Goal: Task Accomplishment & Management: Use online tool/utility

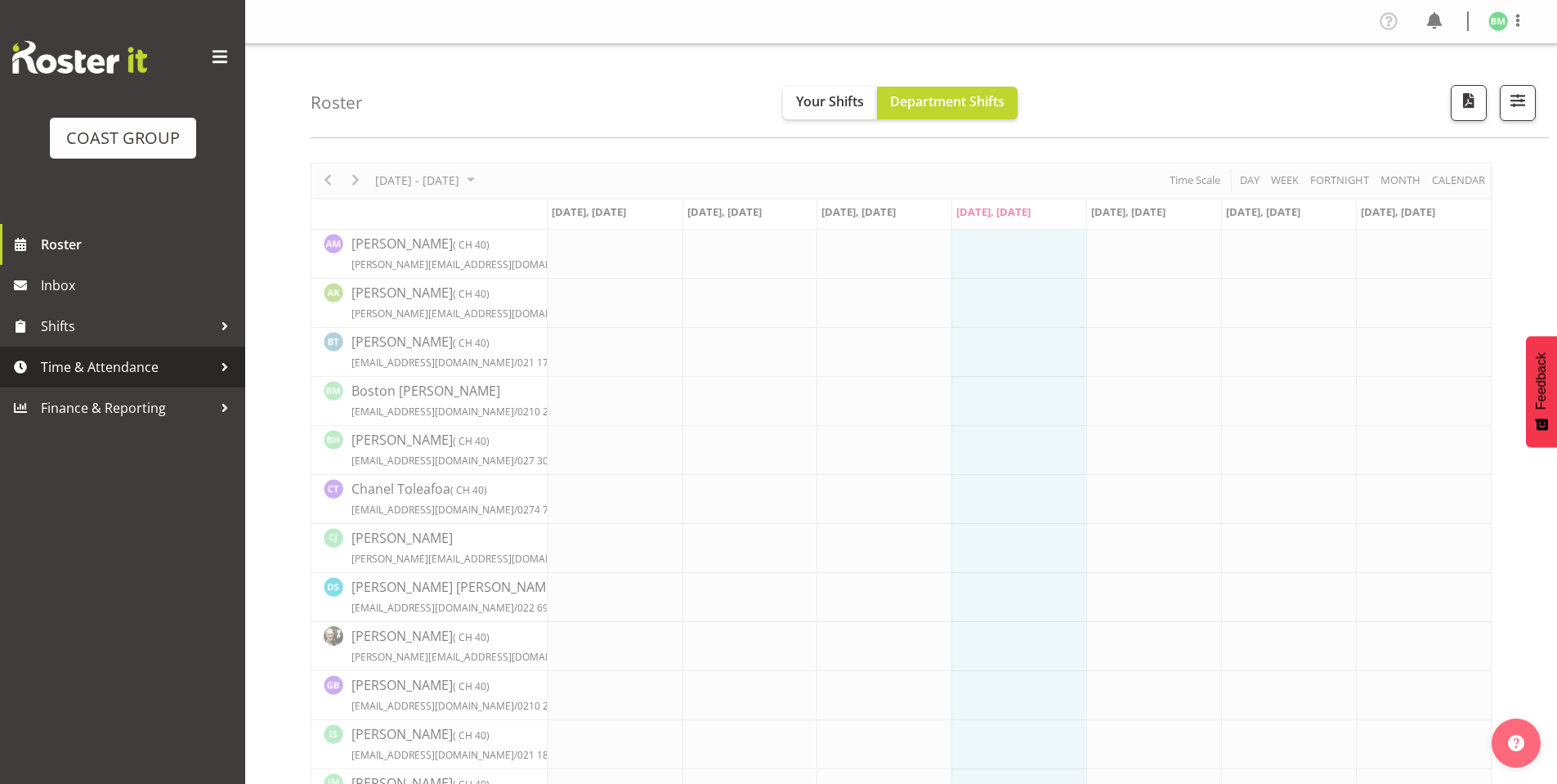
click at [148, 363] on span "Time & Attendance" at bounding box center [126, 367] width 172 height 24
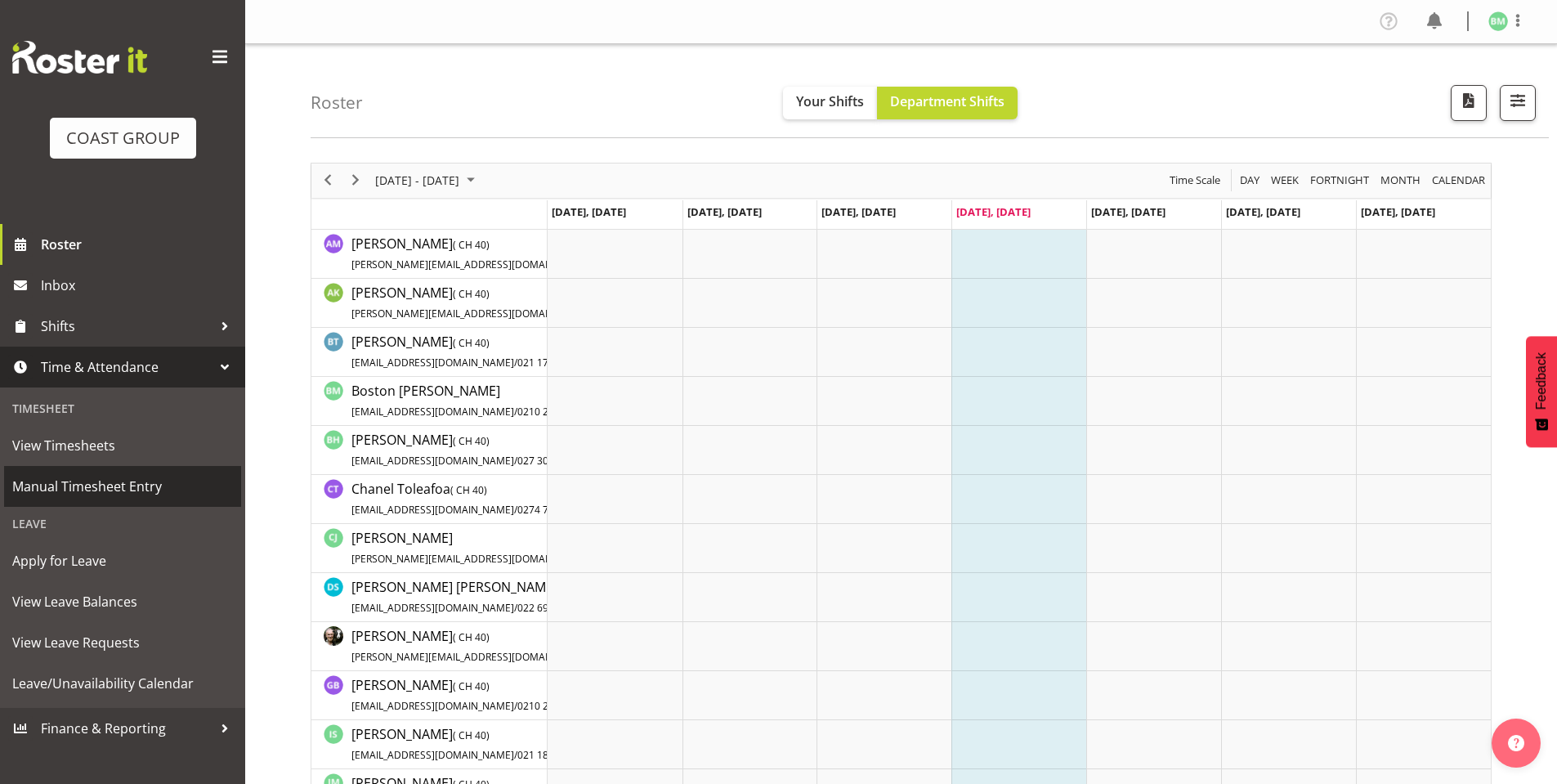
click at [109, 483] on span "Manual Timesheet Entry" at bounding box center [122, 486] width 220 height 24
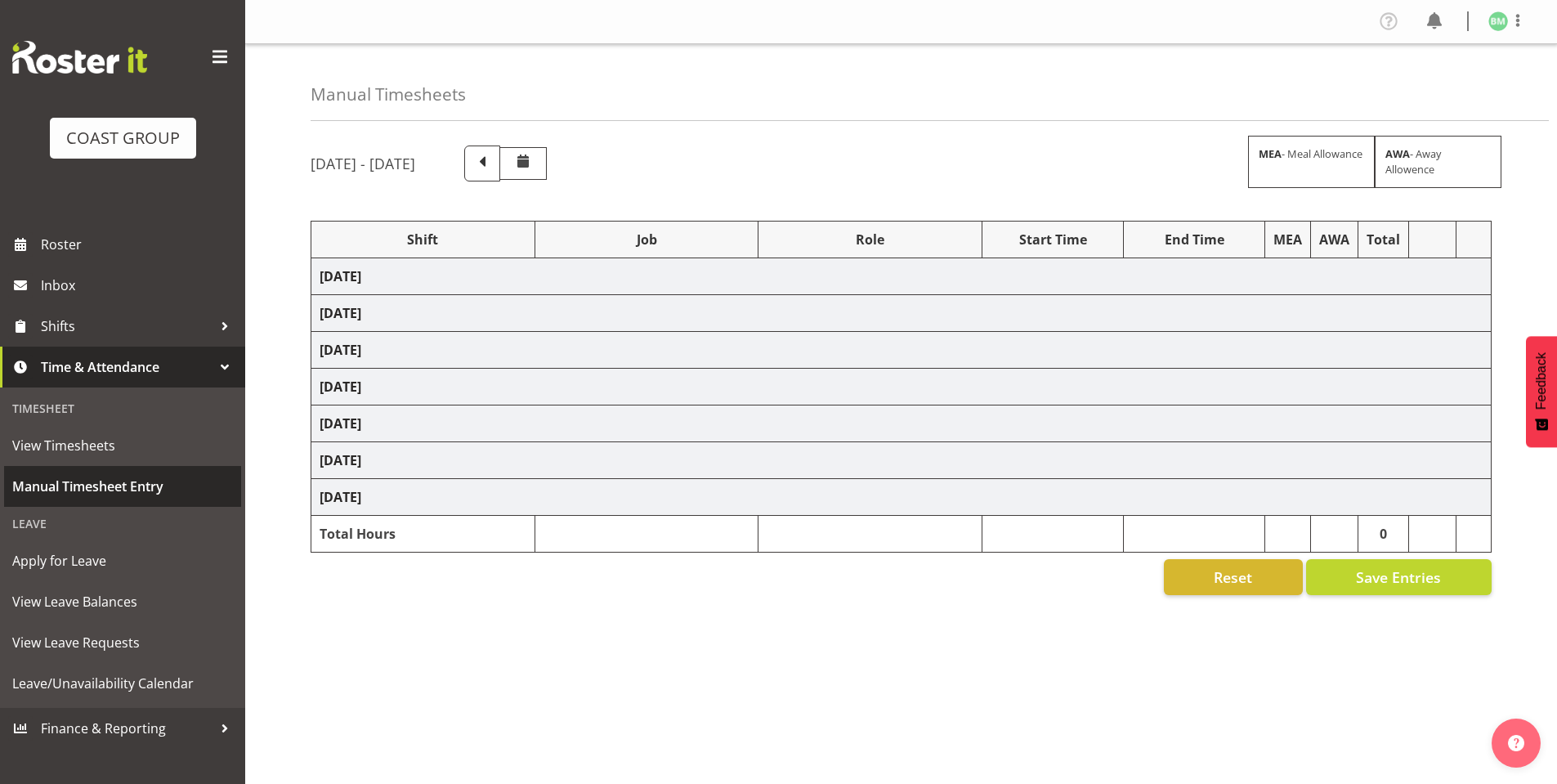
select select "6784"
select select "610"
select select "16482"
select select "610"
select select "16482"
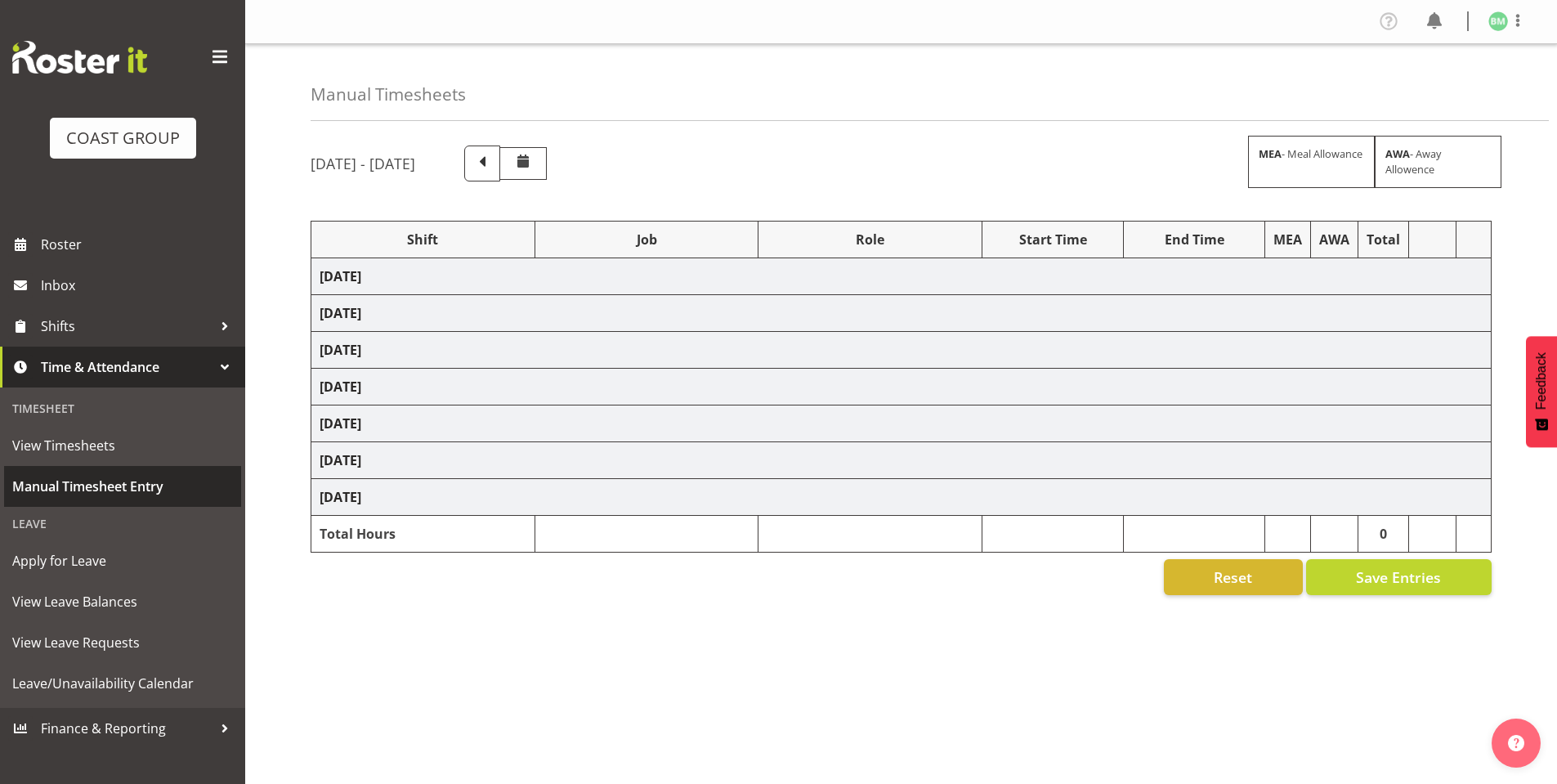
select select "610"
select select "6772"
select select "610"
select select "6772"
select select "610"
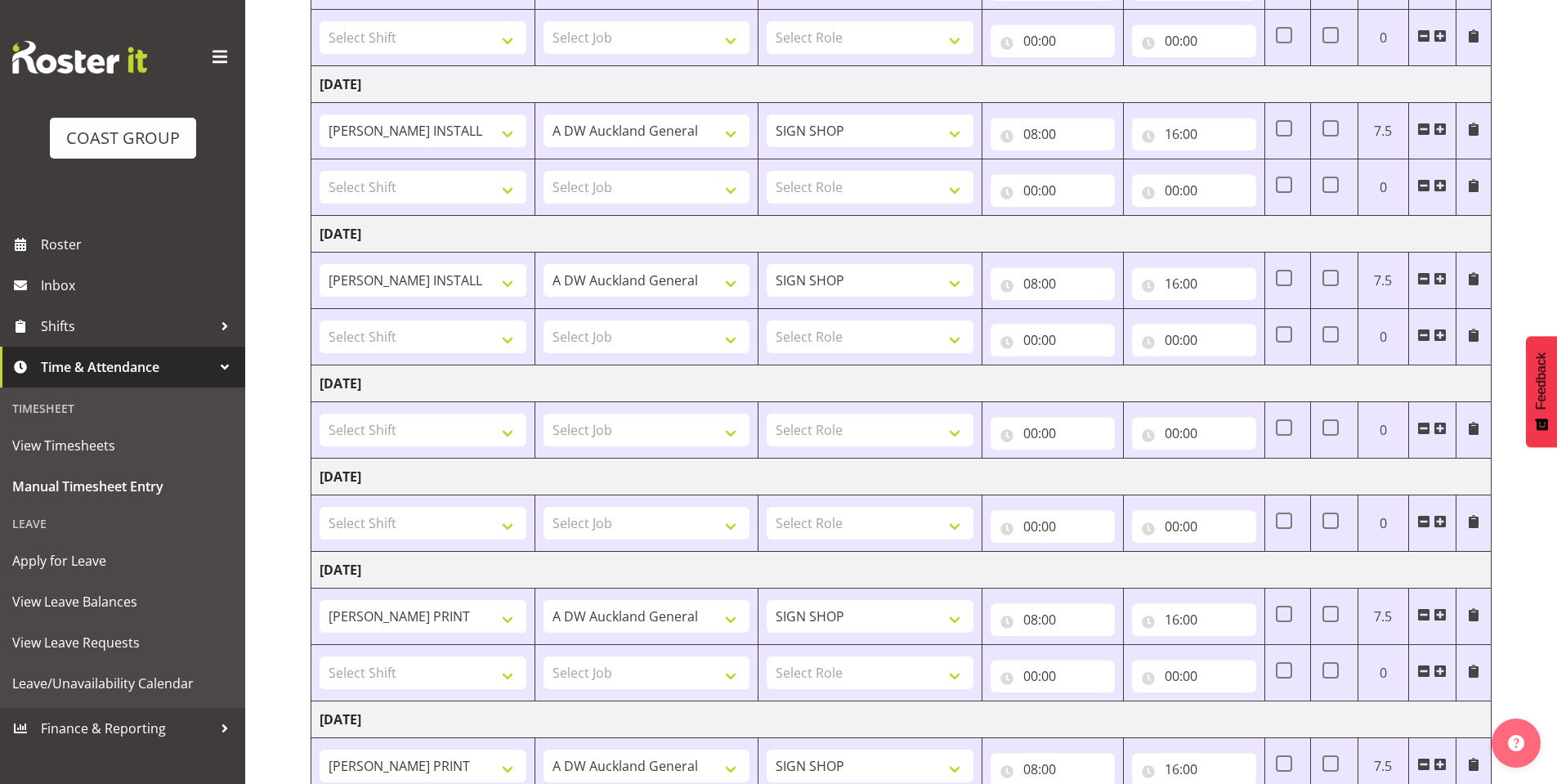
scroll to position [490, 0]
